Goal: Task Accomplishment & Management: Complete application form

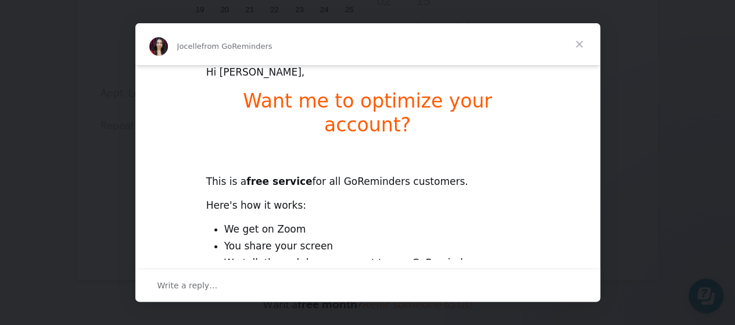
scroll to position [116, 0]
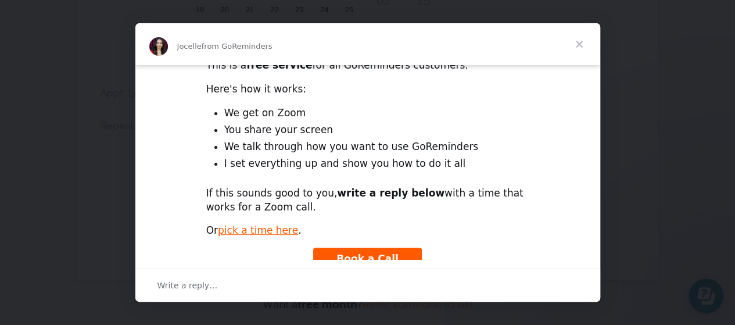
click at [579, 40] on span "Close" at bounding box center [579, 44] width 42 height 42
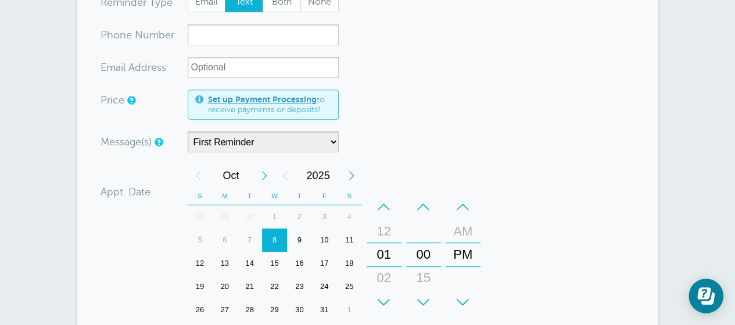
scroll to position [290, 0]
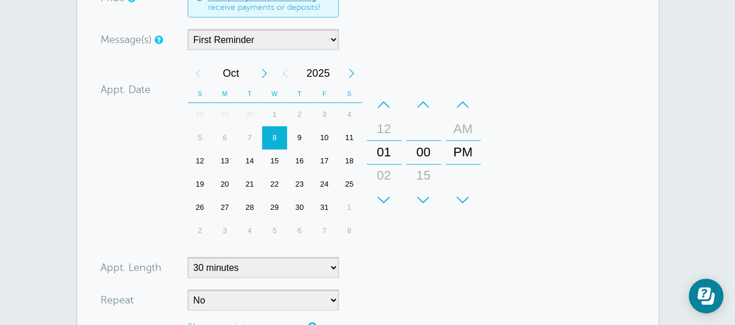
click at [300, 134] on div "9" at bounding box center [299, 137] width 25 height 23
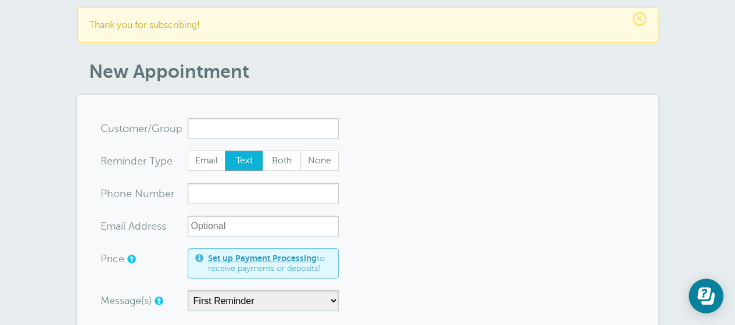
scroll to position [0, 0]
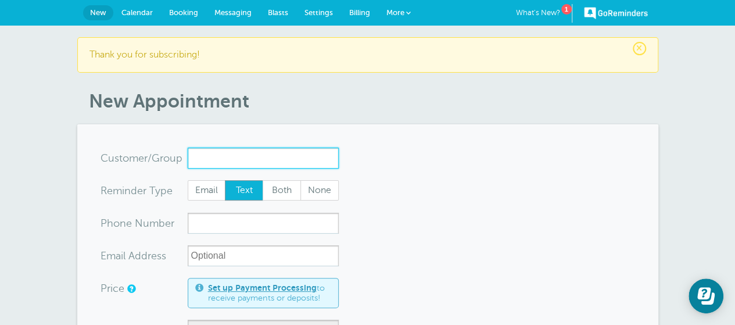
click at [209, 154] on input "x-no-autofill" at bounding box center [263, 158] width 151 height 21
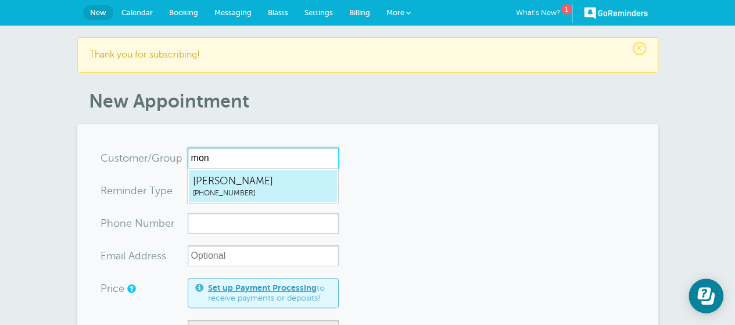
click at [228, 187] on span "[PERSON_NAME]" at bounding box center [263, 181] width 140 height 15
type input "Monty9784950439"
type input "[PERSON_NAME]"
type input "[PHONE_NUMBER]"
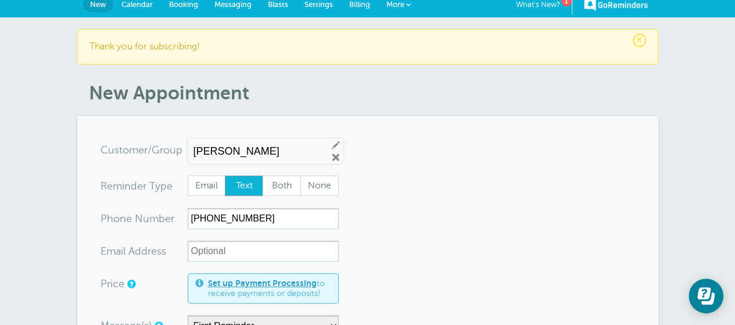
scroll to position [174, 0]
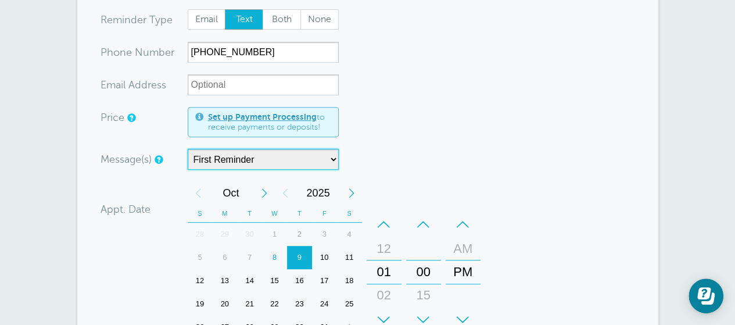
click at [328, 157] on select "First Reminder" at bounding box center [263, 159] width 151 height 21
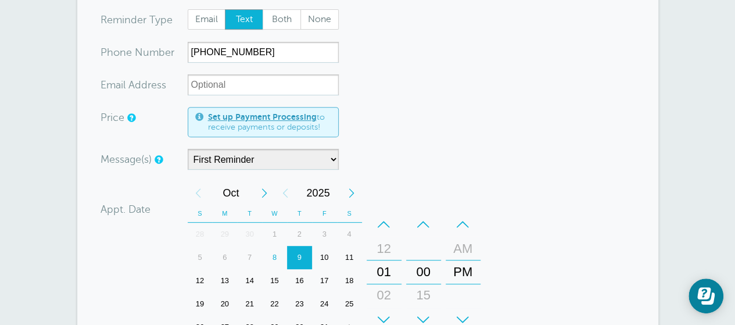
click at [384, 149] on div "Message(s) First Reminder Custom Message Start with First Reminder Confirmation…" at bounding box center [289, 159] width 378 height 21
click at [387, 219] on div "–" at bounding box center [384, 224] width 35 height 23
click at [424, 316] on div "+" at bounding box center [423, 319] width 35 height 23
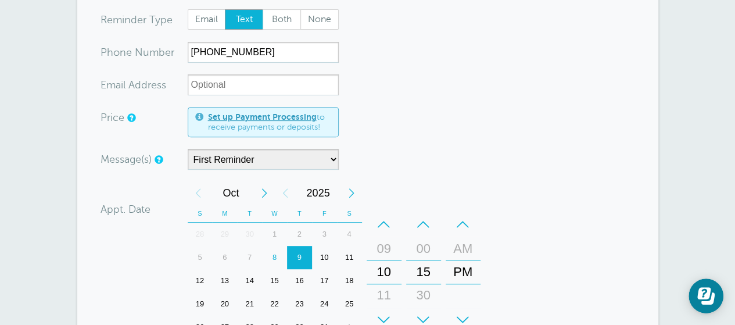
click at [425, 309] on div "+" at bounding box center [423, 319] width 35 height 23
click at [463, 242] on div "AM" at bounding box center [463, 248] width 28 height 23
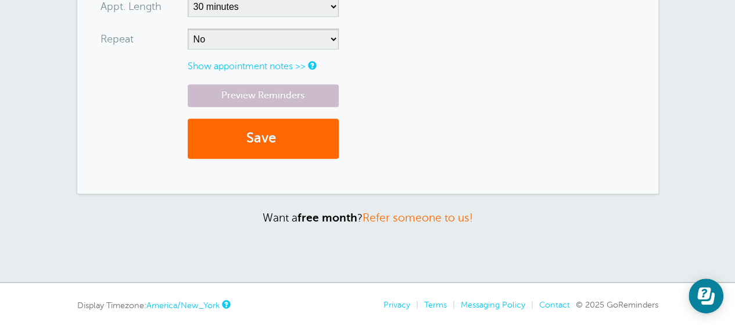
scroll to position [606, 0]
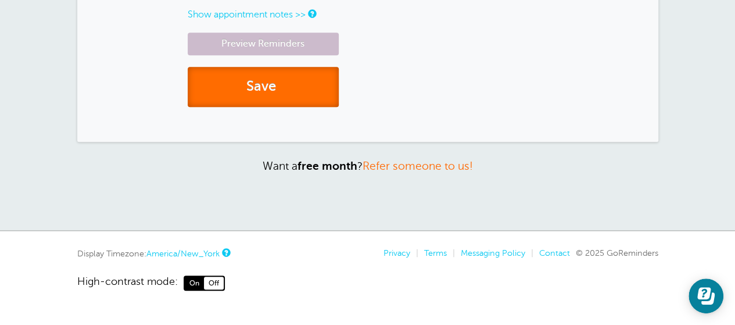
click at [260, 88] on button "Save" at bounding box center [263, 87] width 151 height 40
